Goal: Task Accomplishment & Management: Complete application form

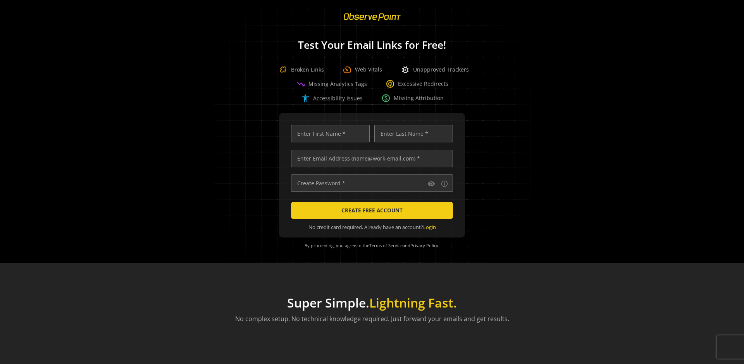
scroll to position [0, 2506]
click at [370, 158] on input "text" at bounding box center [372, 158] width 162 height 17
type input "[EMAIL_ADDRESS][DOMAIN_NAME]"
click at [328, 134] on input "text" at bounding box center [330, 133] width 79 height 17
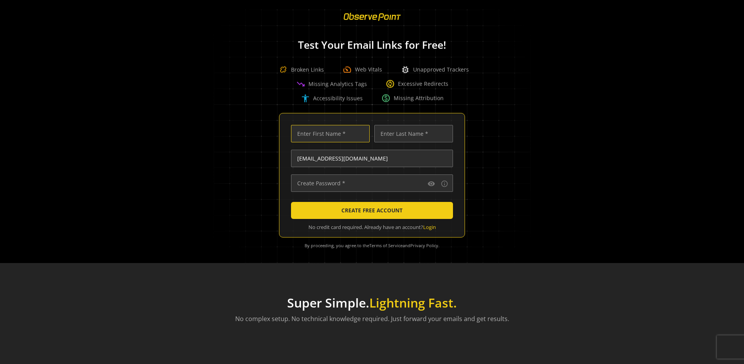
scroll to position [0, 0]
type input "Test"
click at [411, 134] on input "text" at bounding box center [413, 133] width 79 height 17
type input "Test"
click at [370, 183] on input "text" at bounding box center [372, 183] width 162 height 17
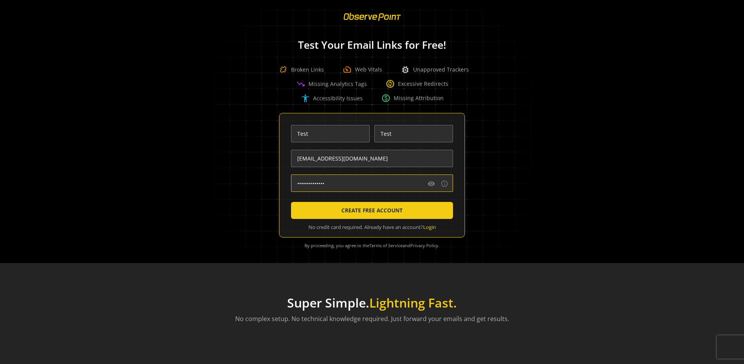
type input "••••••••••••••"
click at [370, 211] on span "CREATE FREE ACCOUNT" at bounding box center [371, 211] width 61 height 14
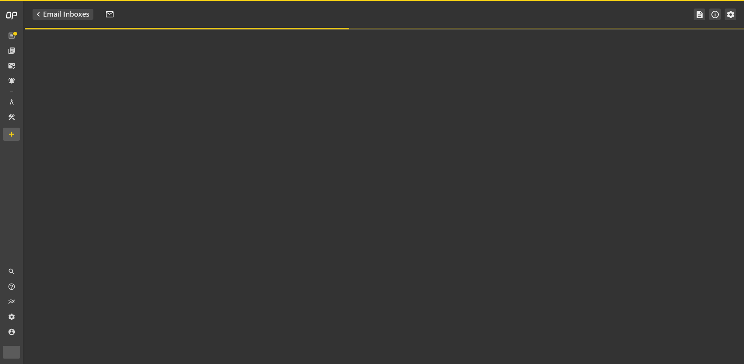
type textarea "Welcome to ObservePoint! This is your default email inbox for testing."
